Goal: Check status

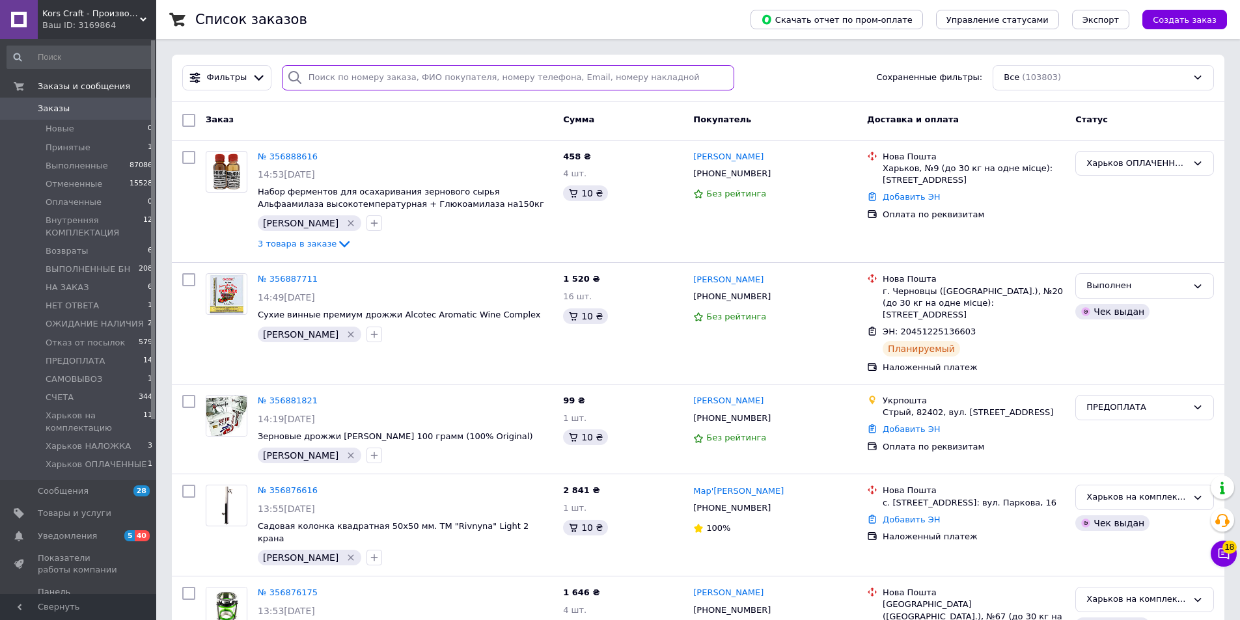
click at [372, 81] on input "search" at bounding box center [508, 77] width 453 height 25
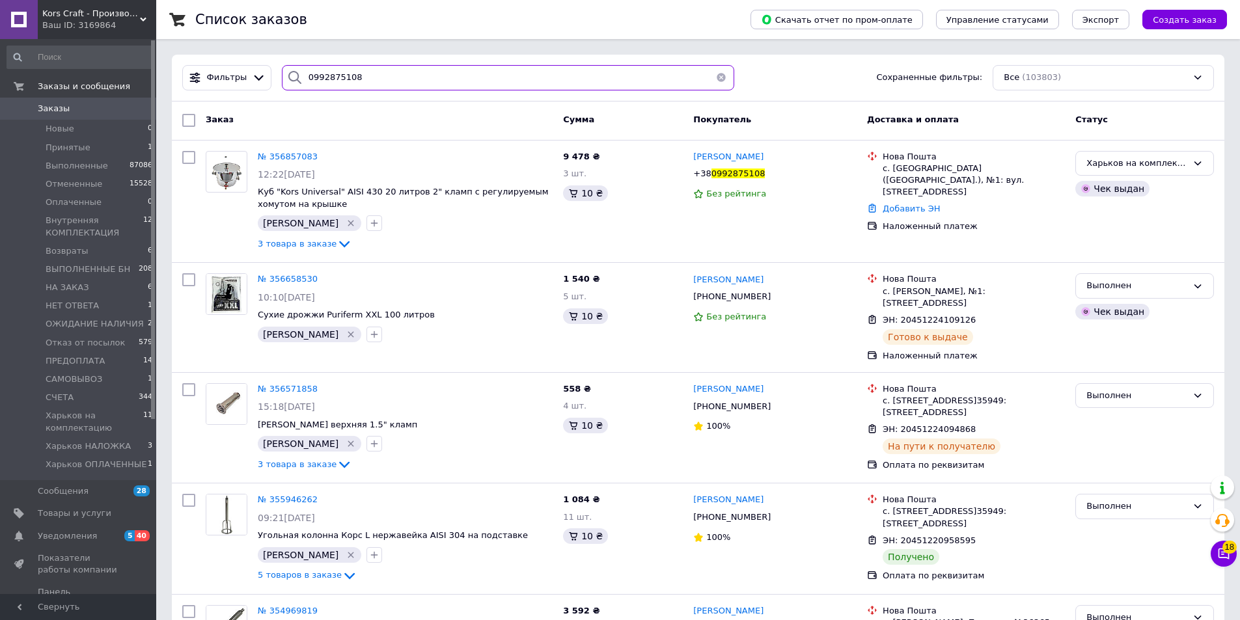
type input "0992875108"
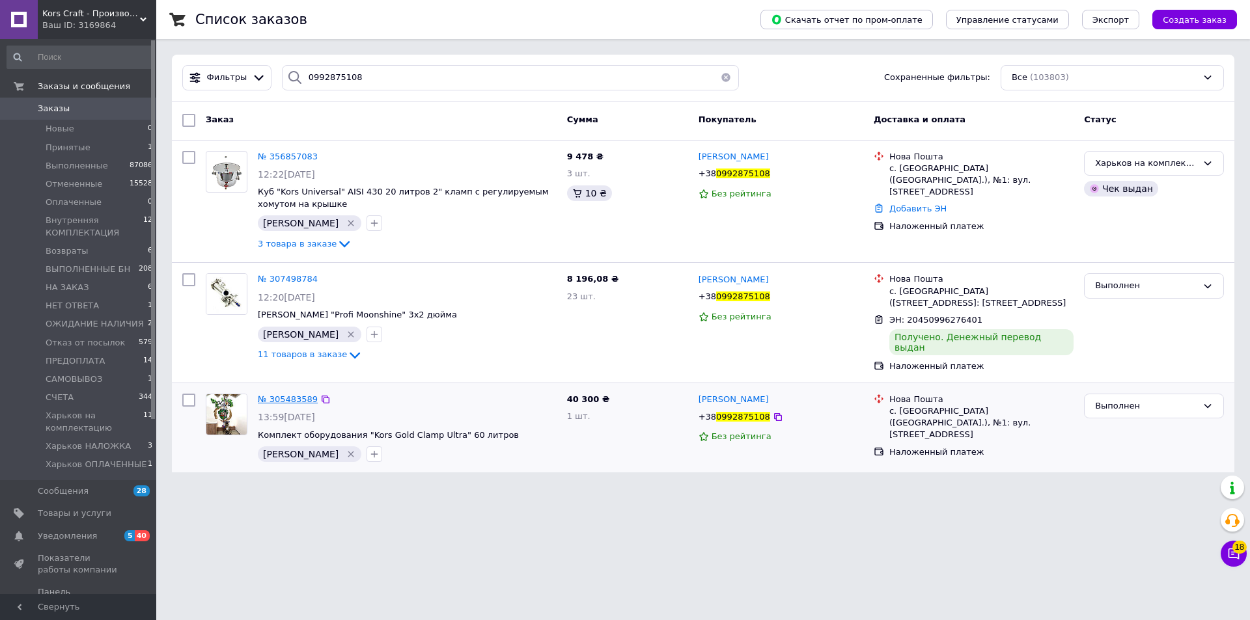
click at [296, 395] on span "№ 305483589" at bounding box center [288, 400] width 60 height 10
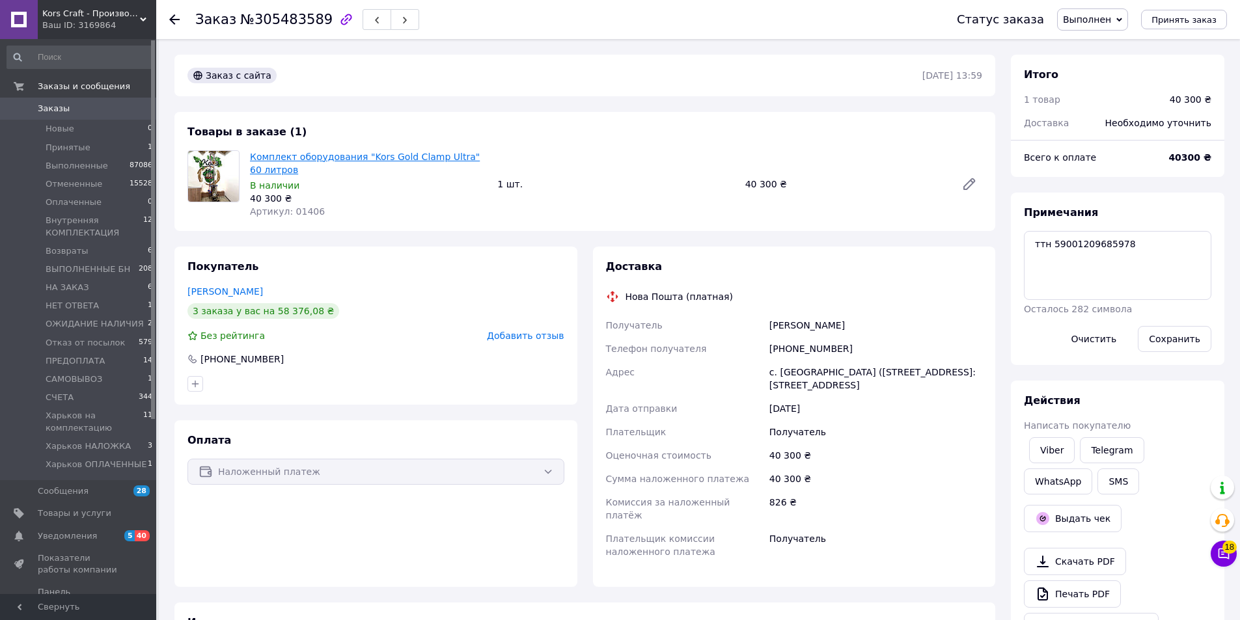
click at [326, 158] on link "Комплект оборудования "Kors Gold Clamp Ultra" 60 литров" at bounding box center [365, 163] width 230 height 23
